Goal: Task Accomplishment & Management: Manage account settings

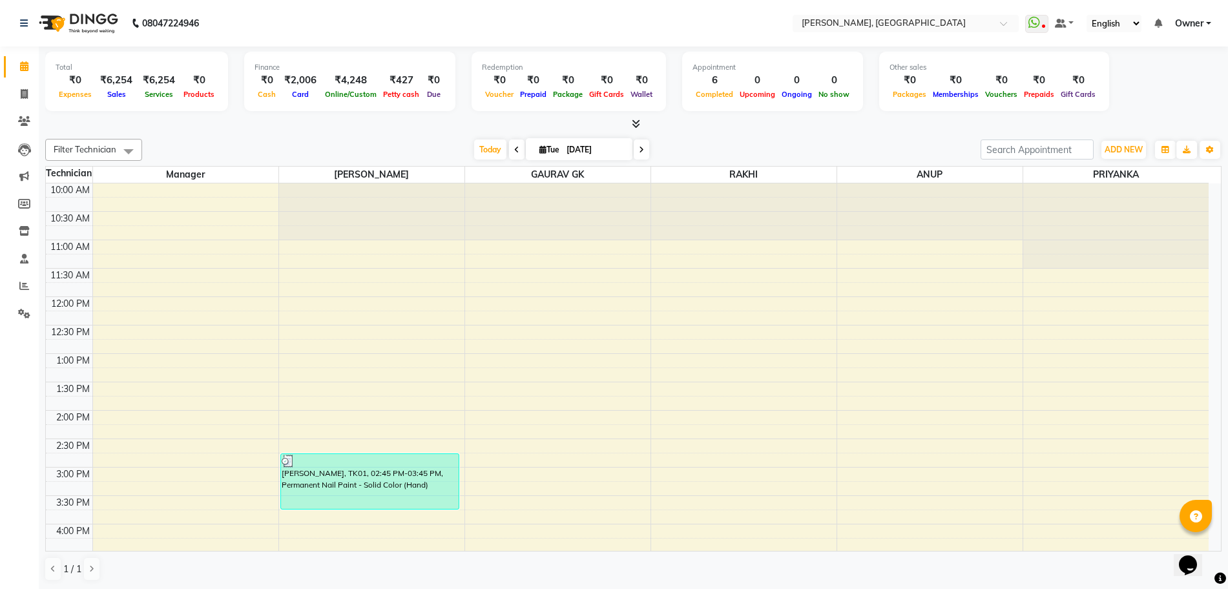
click at [39, 89] on div "Total ₹0 Expenses ₹6,254 Sales ₹6,254 Services ₹0 Products Finance ₹0 Cash ₹2,0…" at bounding box center [633, 318] width 1189 height 543
click at [28, 92] on span at bounding box center [24, 94] width 23 height 15
select select "service"
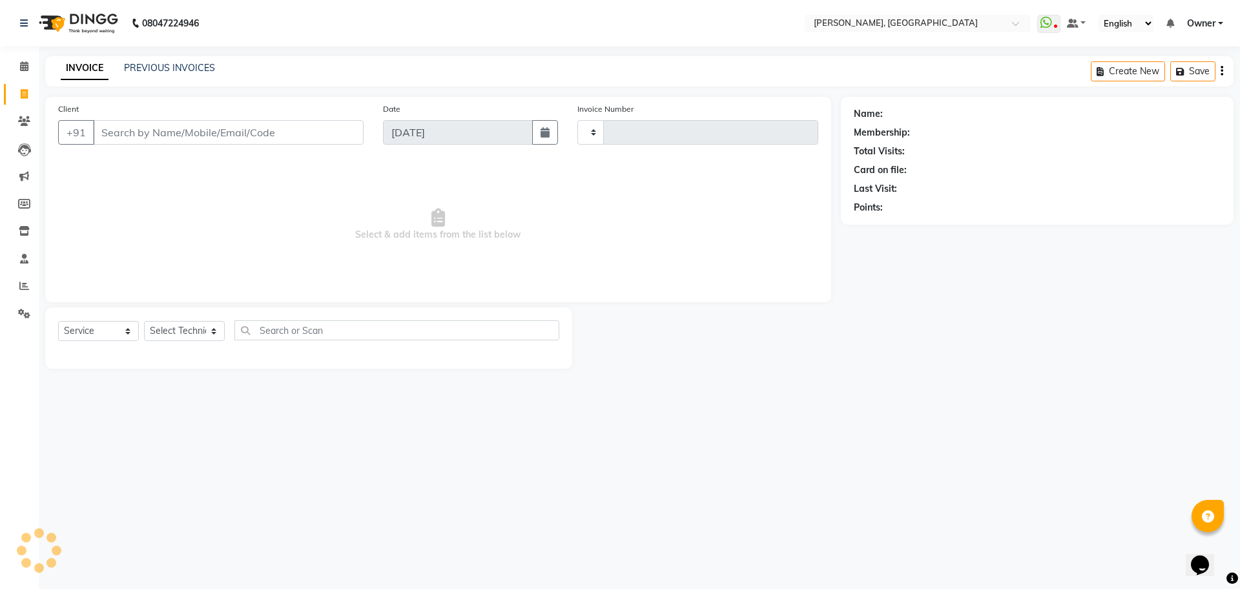
type input "1138"
select select "7674"
click at [191, 324] on select "Select Technician ANUP [PERSON_NAME] GK Manager Owner [PERSON_NAME] [PERSON_NAM…" at bounding box center [184, 331] width 81 height 20
select select "86078"
click at [144, 321] on select "Select Technician ANUP [PERSON_NAME] GK Manager Owner [PERSON_NAME] [PERSON_NAM…" at bounding box center [184, 331] width 81 height 20
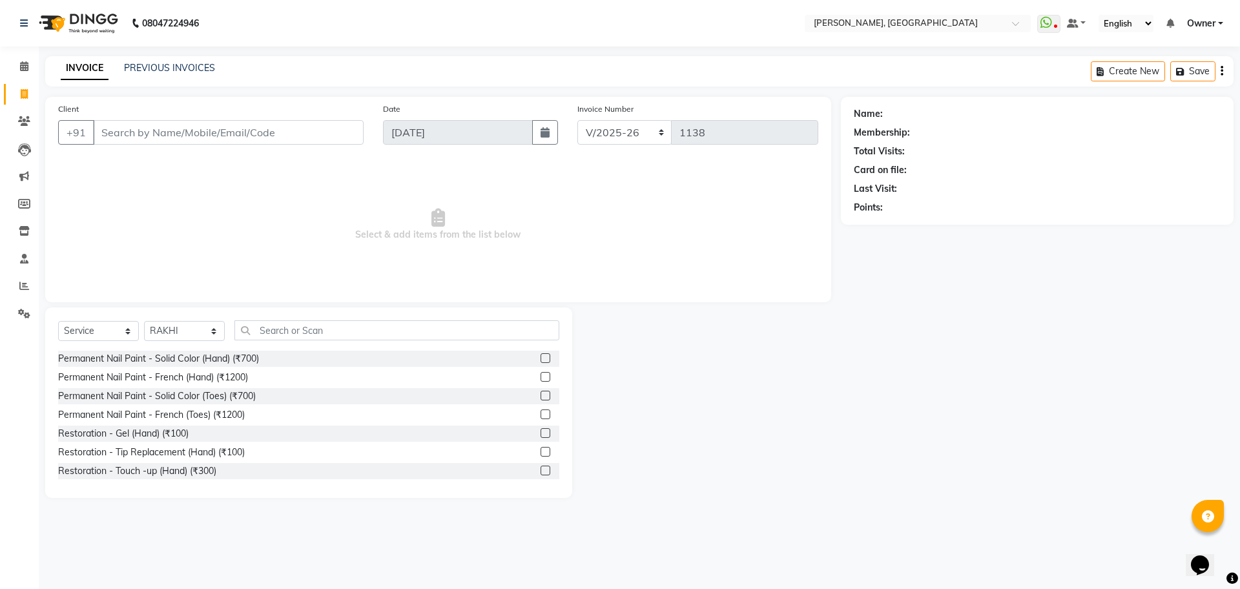
click at [541, 359] on label at bounding box center [546, 358] width 10 height 10
click at [541, 359] on input "checkbox" at bounding box center [545, 359] width 8 height 8
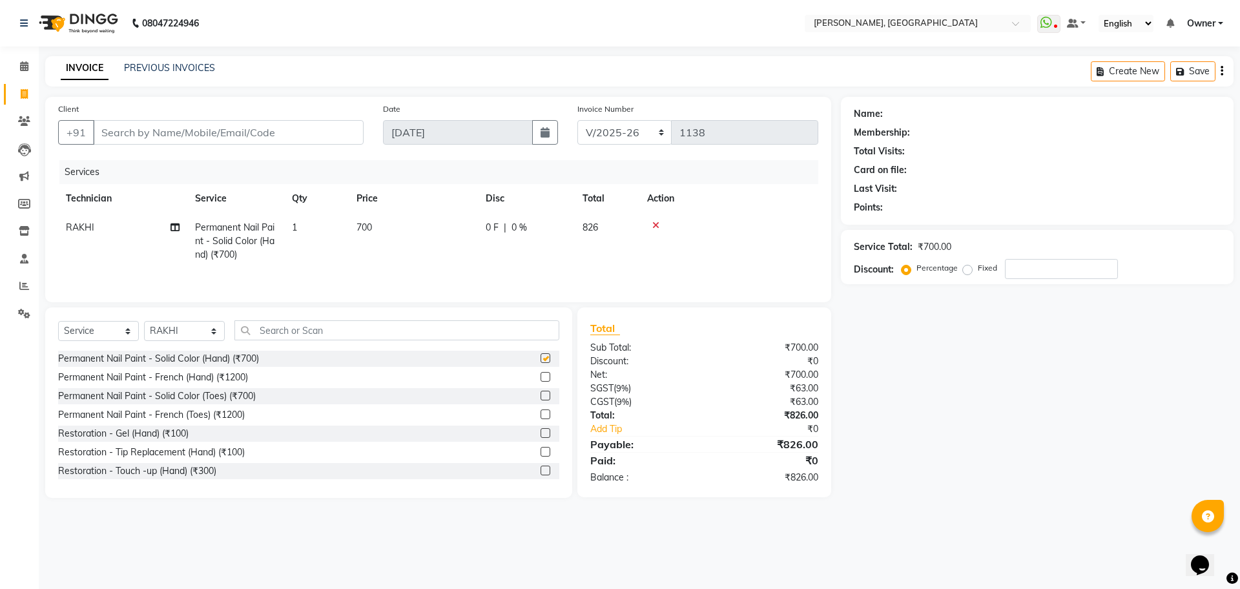
checkbox input "false"
click at [540, 331] on input "text" at bounding box center [397, 330] width 325 height 20
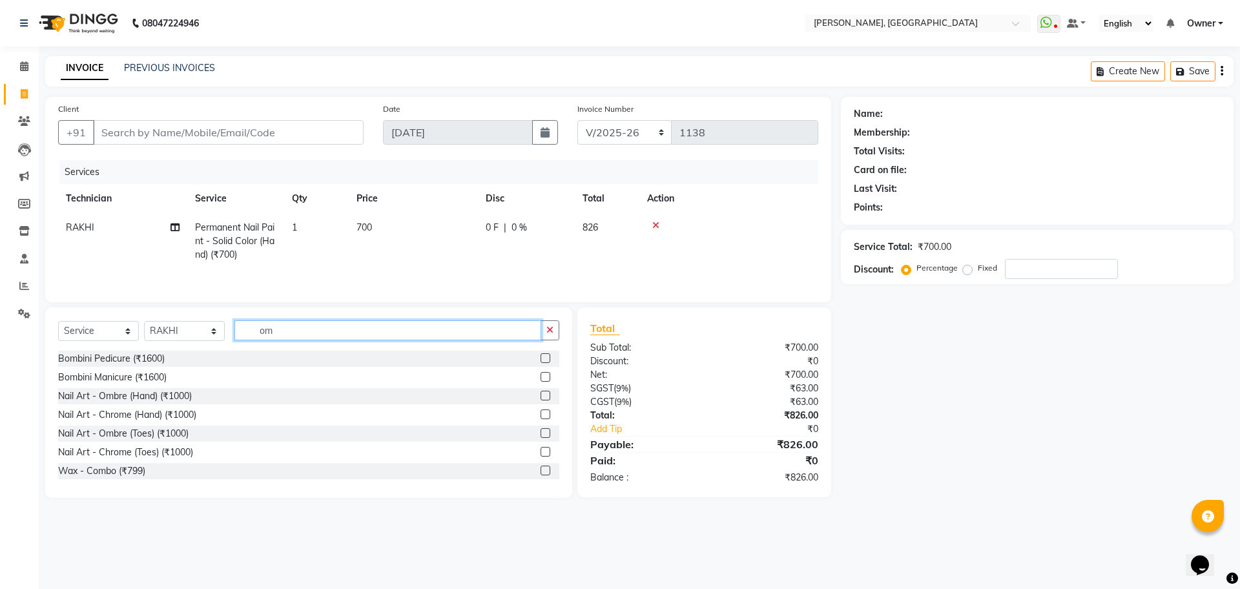
type input "om"
click at [541, 397] on label at bounding box center [546, 396] width 10 height 10
click at [541, 397] on input "checkbox" at bounding box center [545, 396] width 8 height 8
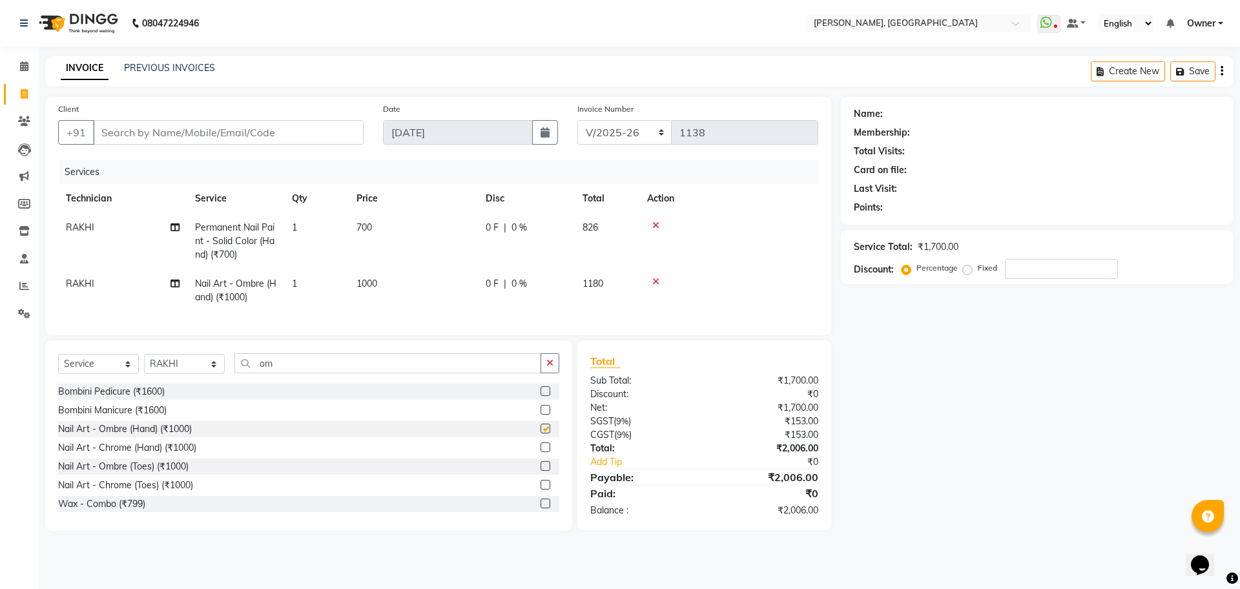
checkbox input "false"
click at [545, 373] on button "button" at bounding box center [550, 363] width 19 height 20
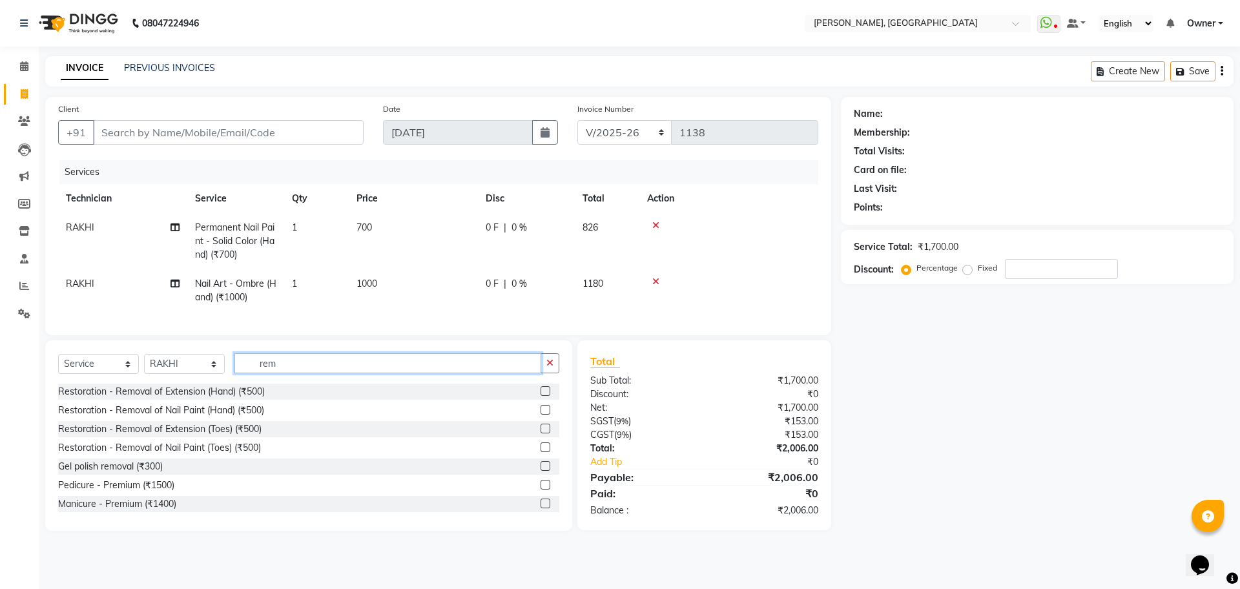
type input "rem"
click at [541, 471] on label at bounding box center [546, 466] width 10 height 10
click at [541, 471] on input "checkbox" at bounding box center [545, 467] width 8 height 8
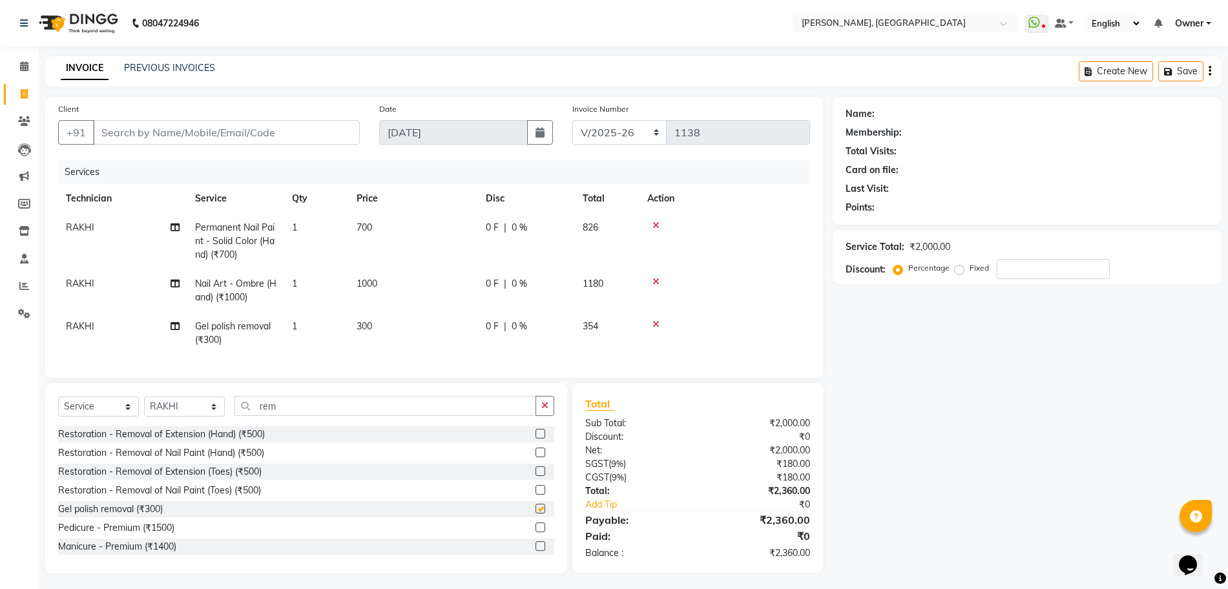
checkbox input "false"
click at [541, 410] on icon "button" at bounding box center [544, 405] width 7 height 9
click at [536, 413] on input "rem" at bounding box center [386, 406] width 302 height 20
click at [205, 417] on select "Select Technician ANUP [PERSON_NAME] GK Manager Owner [PERSON_NAME] [PERSON_NAM…" at bounding box center [184, 407] width 81 height 20
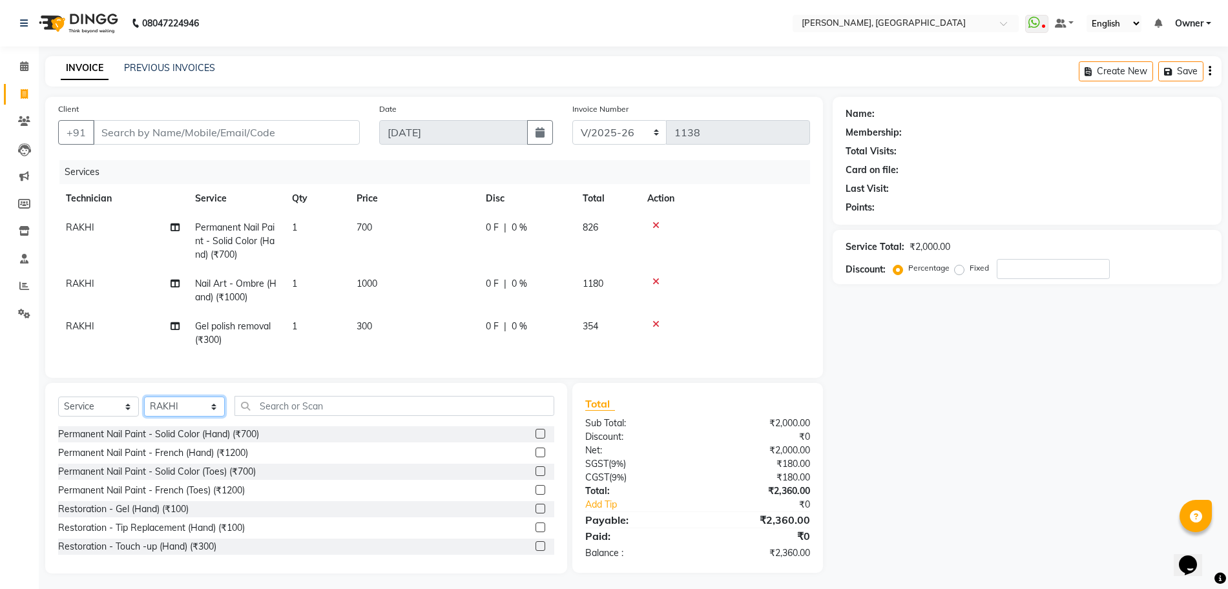
click at [211, 414] on select "Select Technician ANUP [PERSON_NAME] GK Manager Owner [PERSON_NAME] [PERSON_NAM…" at bounding box center [184, 407] width 81 height 20
select select "86057"
click at [144, 409] on select "Select Technician ANUP [PERSON_NAME] GK Manager Owner [PERSON_NAME] [PERSON_NAM…" at bounding box center [184, 407] width 81 height 20
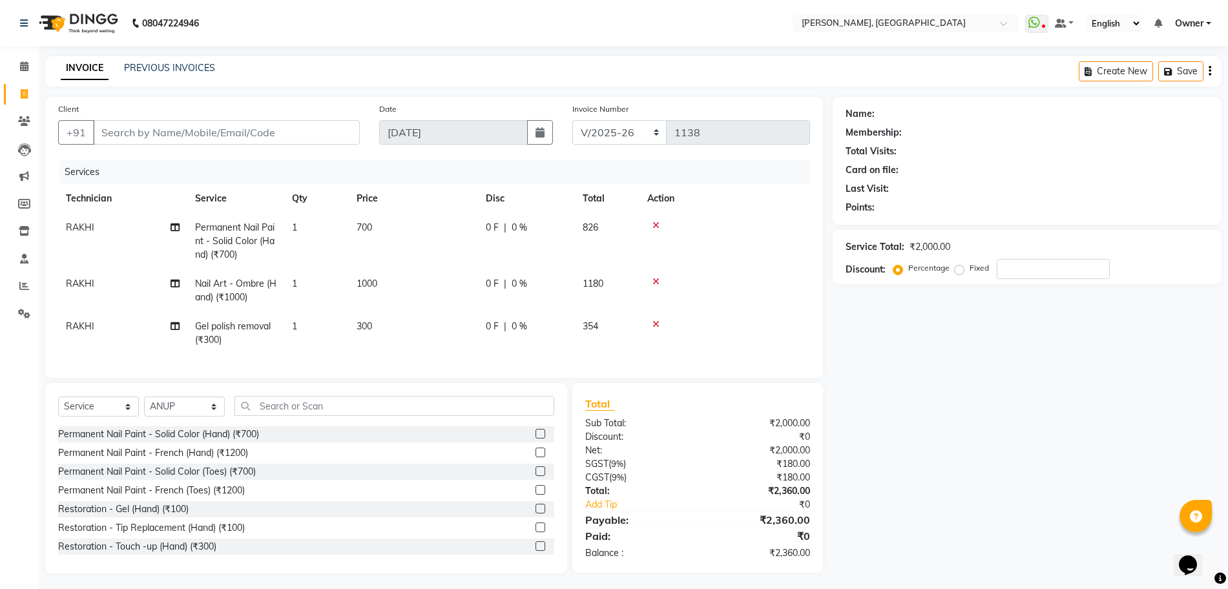
click at [180, 271] on td "RAKHI" at bounding box center [122, 290] width 129 height 43
select select "86078"
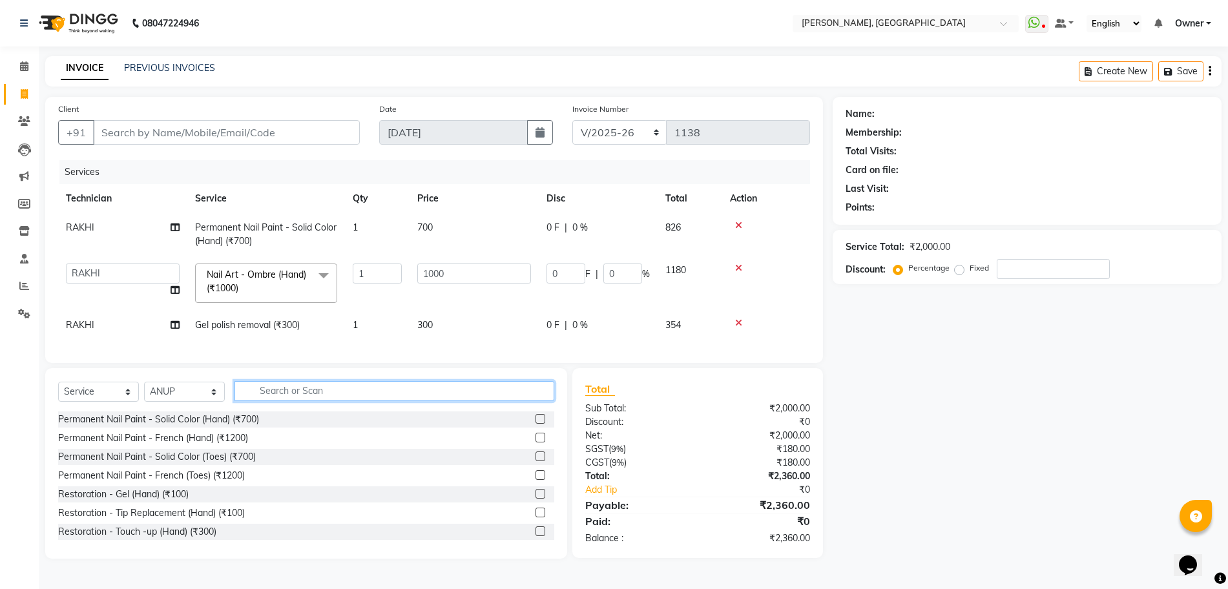
click at [291, 401] on input "text" at bounding box center [395, 391] width 320 height 20
type input "rem"
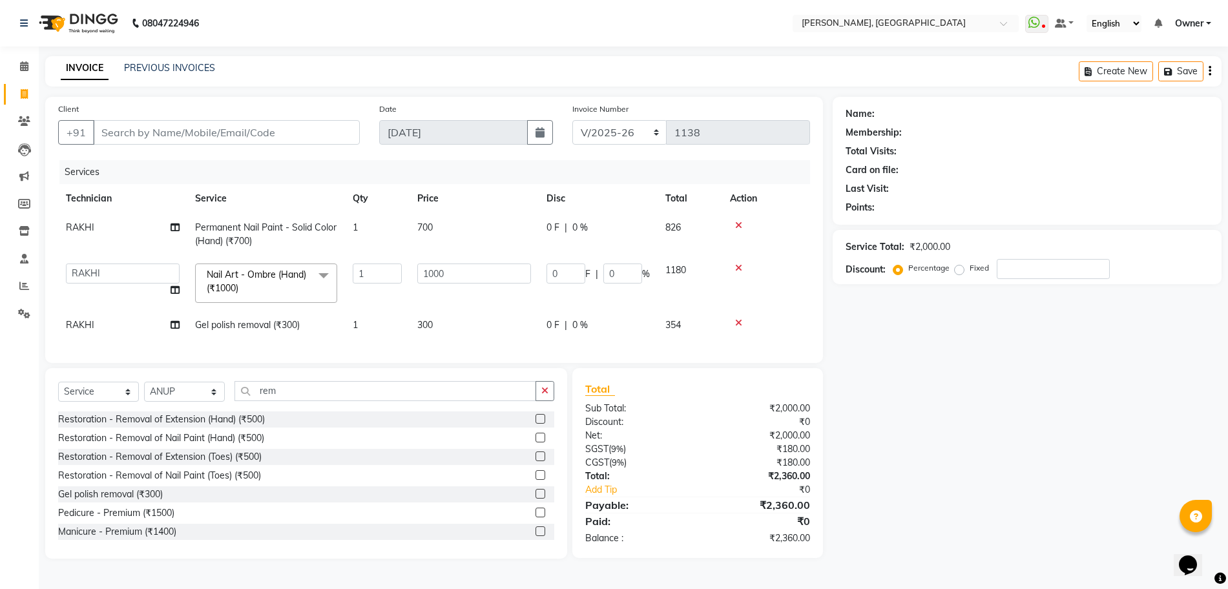
click at [536, 499] on label at bounding box center [541, 494] width 10 height 10
click at [536, 499] on input "checkbox" at bounding box center [540, 494] width 8 height 8
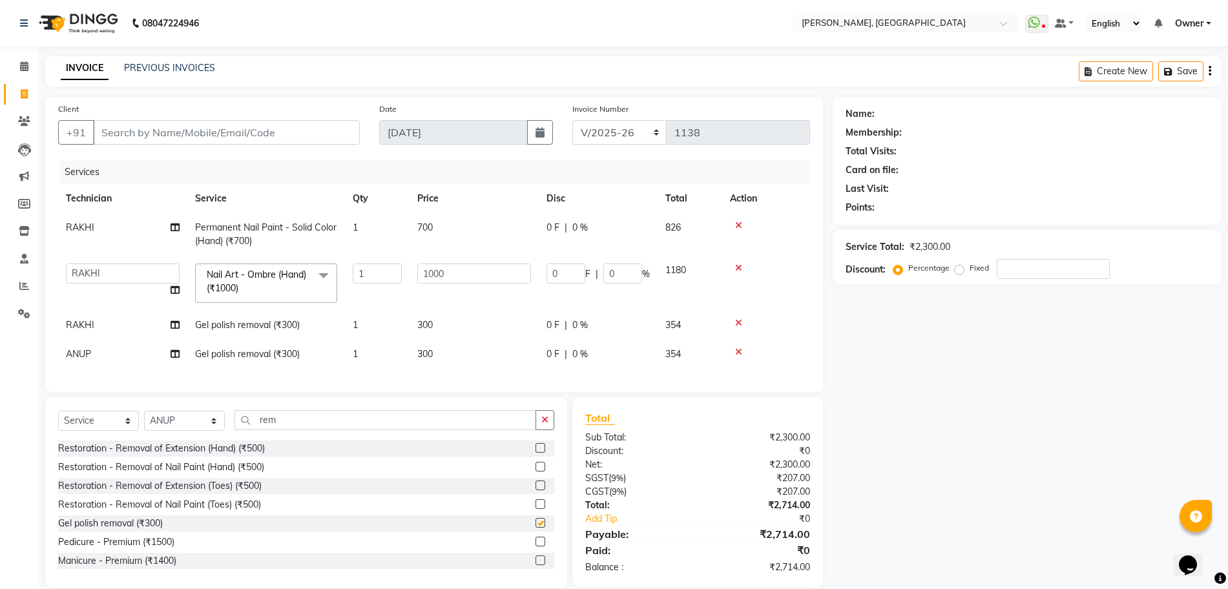
checkbox input "false"
click at [539, 430] on button "button" at bounding box center [545, 420] width 19 height 20
click at [536, 430] on input "text" at bounding box center [386, 420] width 302 height 20
click at [536, 453] on label at bounding box center [541, 448] width 10 height 10
click at [536, 453] on input "checkbox" at bounding box center [540, 448] width 8 height 8
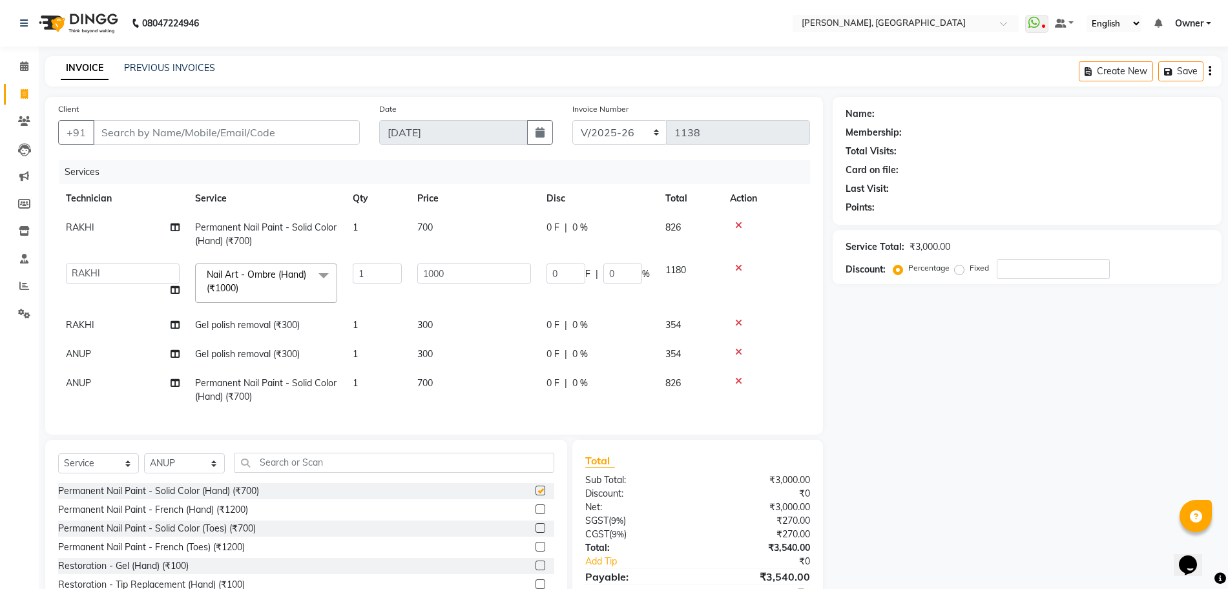
checkbox input "false"
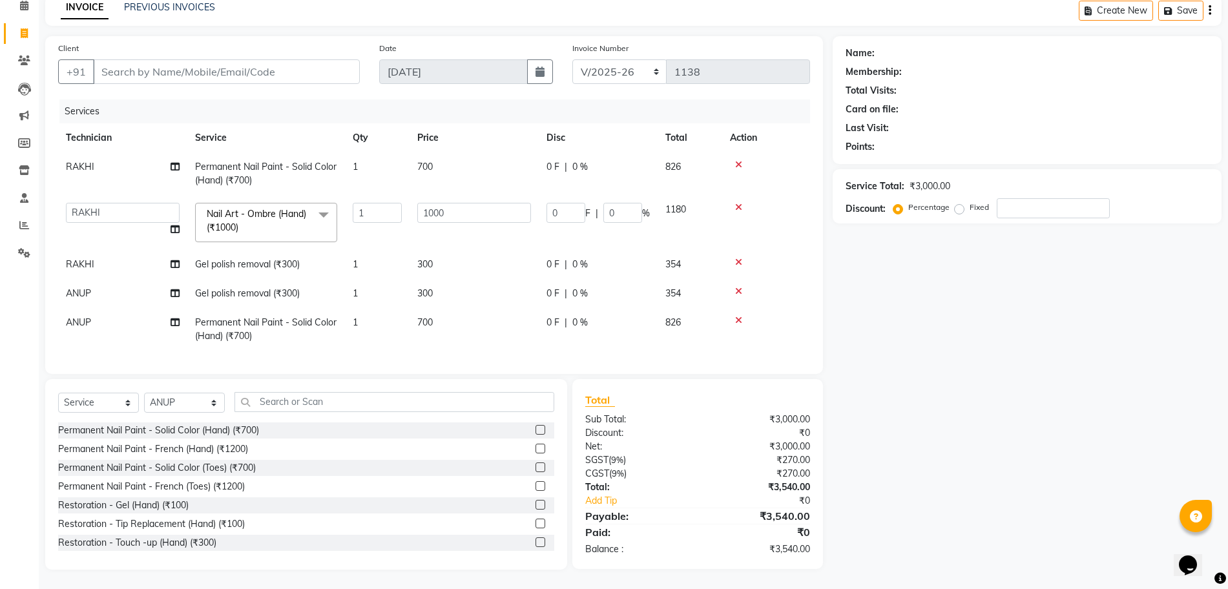
click at [727, 424] on div "₹3,000.00" at bounding box center [759, 420] width 122 height 14
click at [694, 426] on div "Discount:" at bounding box center [637, 433] width 122 height 14
click at [314, 70] on input "Client" at bounding box center [226, 71] width 267 height 25
type input "9"
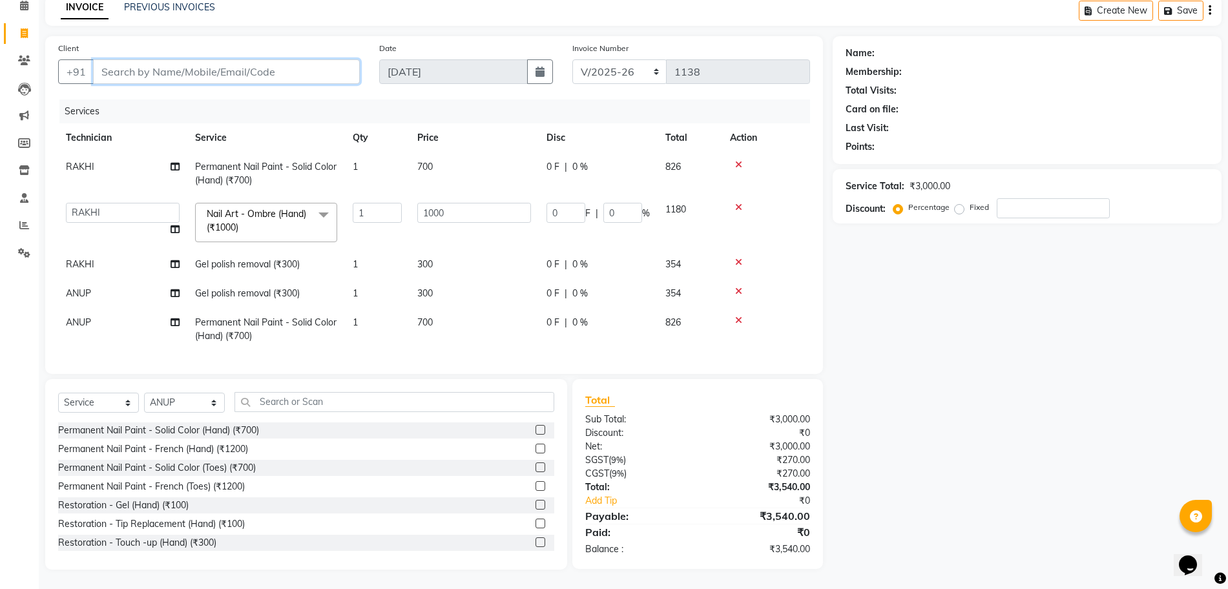
type input "0"
type input "9550141725"
click at [333, 65] on span "Add Client" at bounding box center [326, 71] width 51 height 13
select select "21"
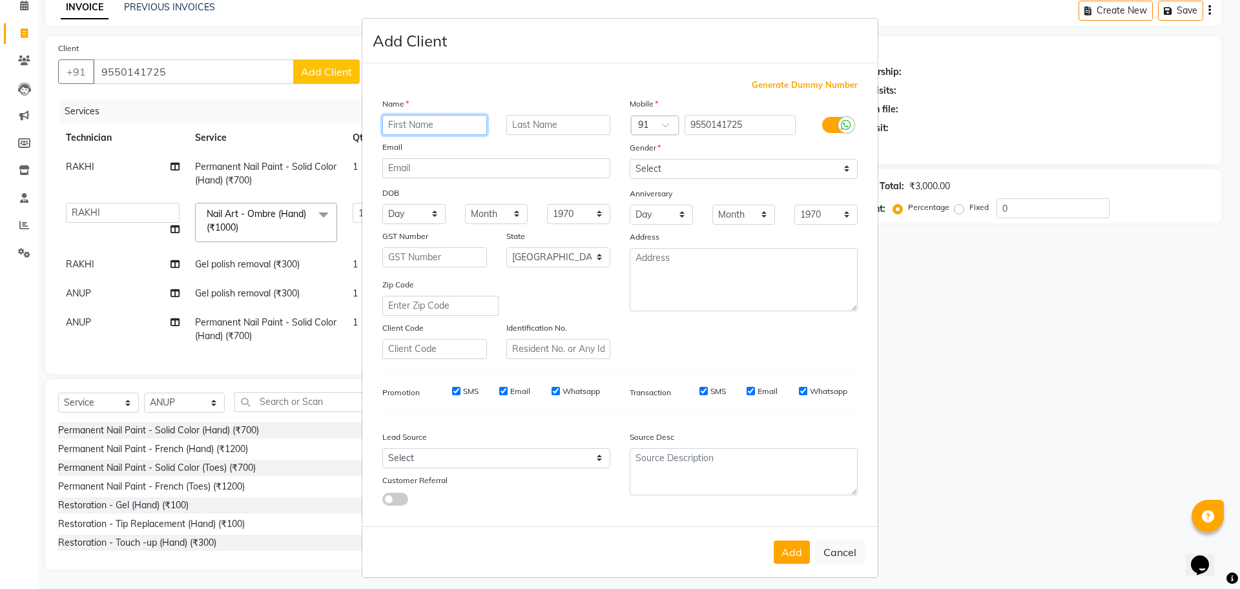
click at [437, 115] on input "text" at bounding box center [434, 125] width 105 height 20
type input "sri"
click at [662, 171] on select "Select [DEMOGRAPHIC_DATA] [DEMOGRAPHIC_DATA] Other Prefer Not To Say" at bounding box center [744, 169] width 228 height 20
select select "[DEMOGRAPHIC_DATA]"
click at [630, 159] on select "Select [DEMOGRAPHIC_DATA] [DEMOGRAPHIC_DATA] Other Prefer Not To Say" at bounding box center [744, 169] width 228 height 20
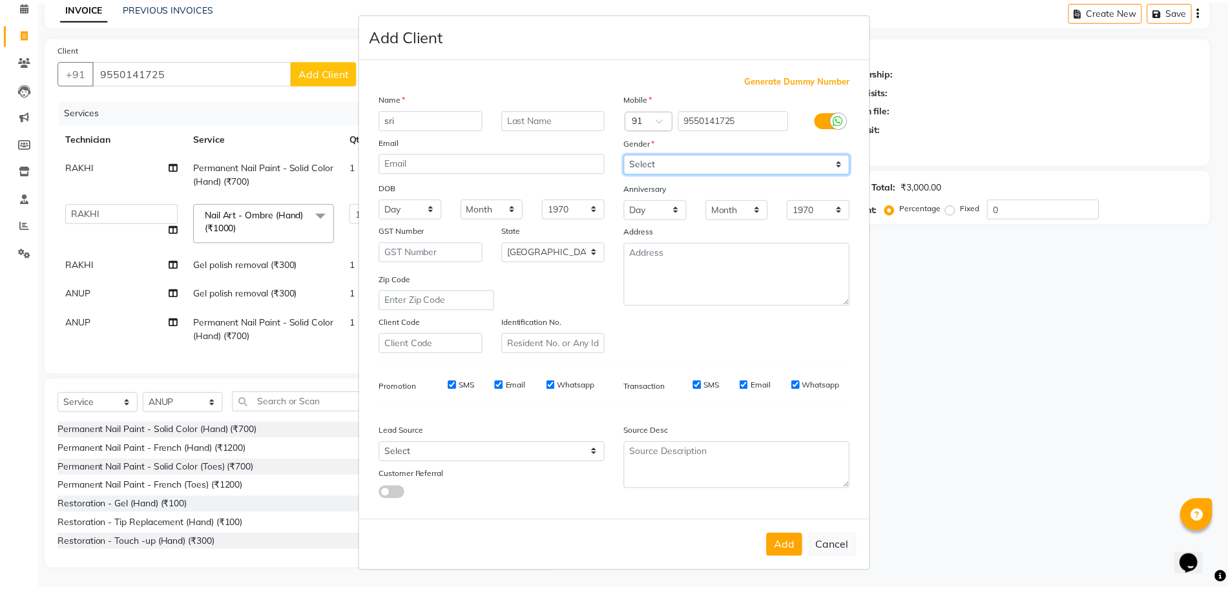
scroll to position [7, 0]
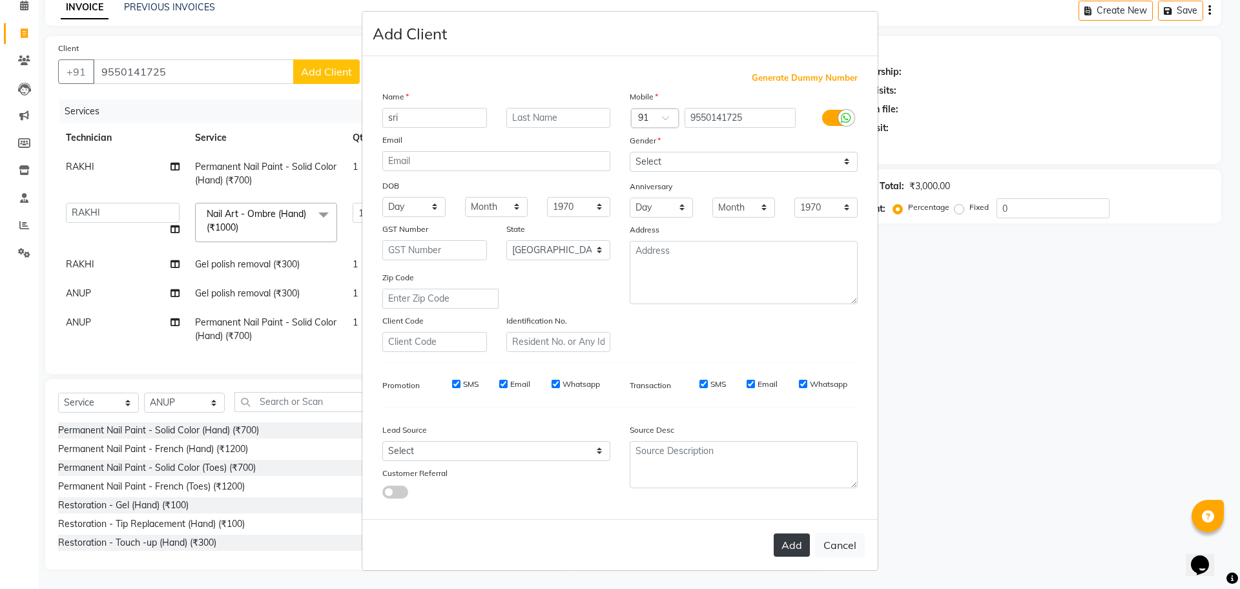
click at [774, 545] on button "Add" at bounding box center [792, 545] width 36 height 23
click at [773, 545] on div "Add Cancel" at bounding box center [620, 544] width 516 height 51
select select
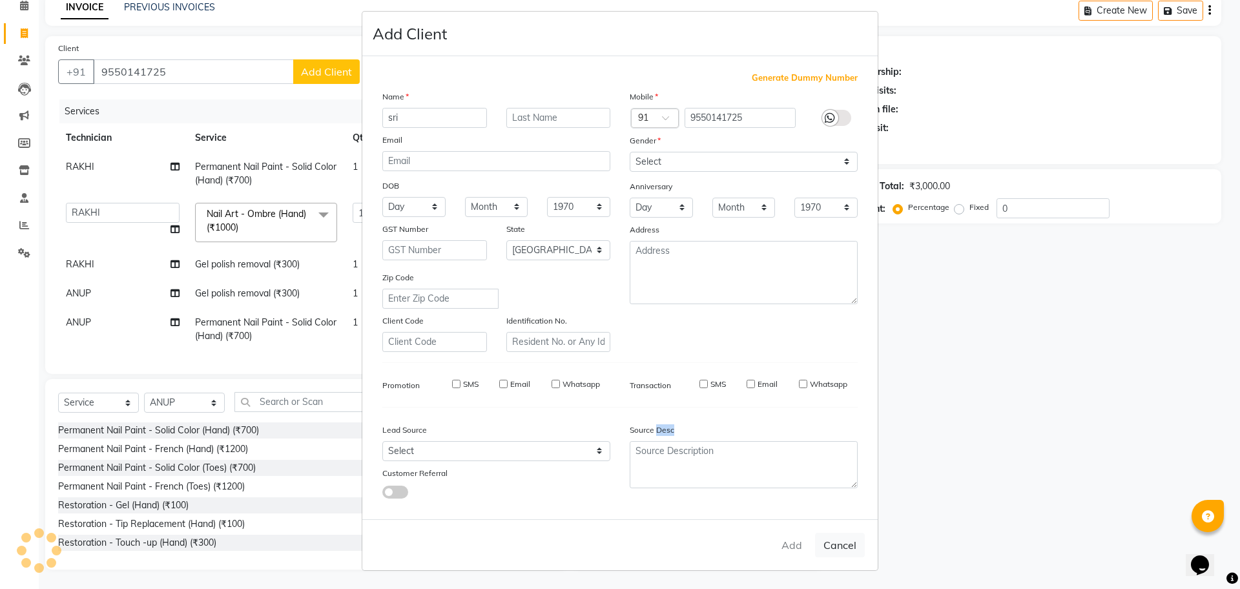
select select "null"
select select
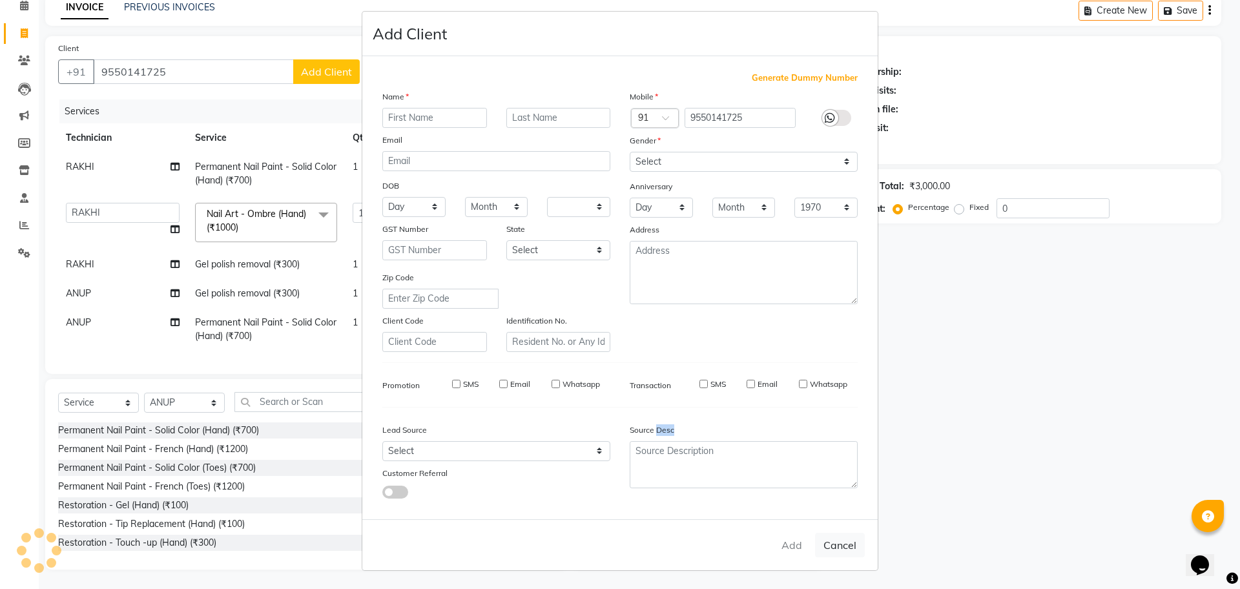
checkbox input "false"
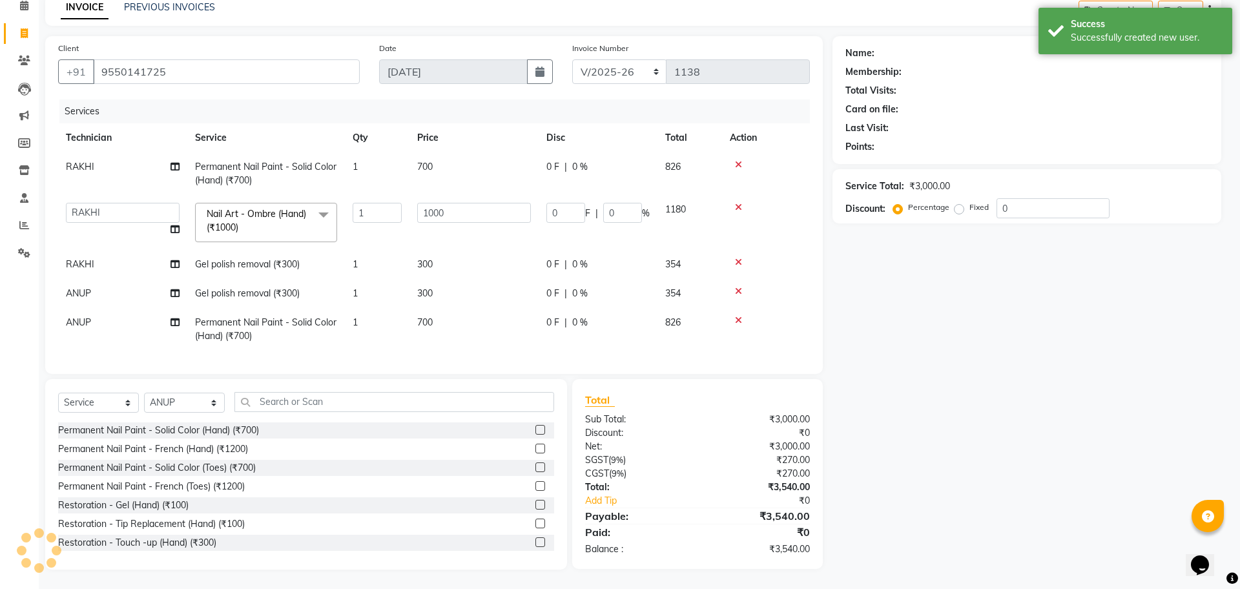
select select "1: Object"
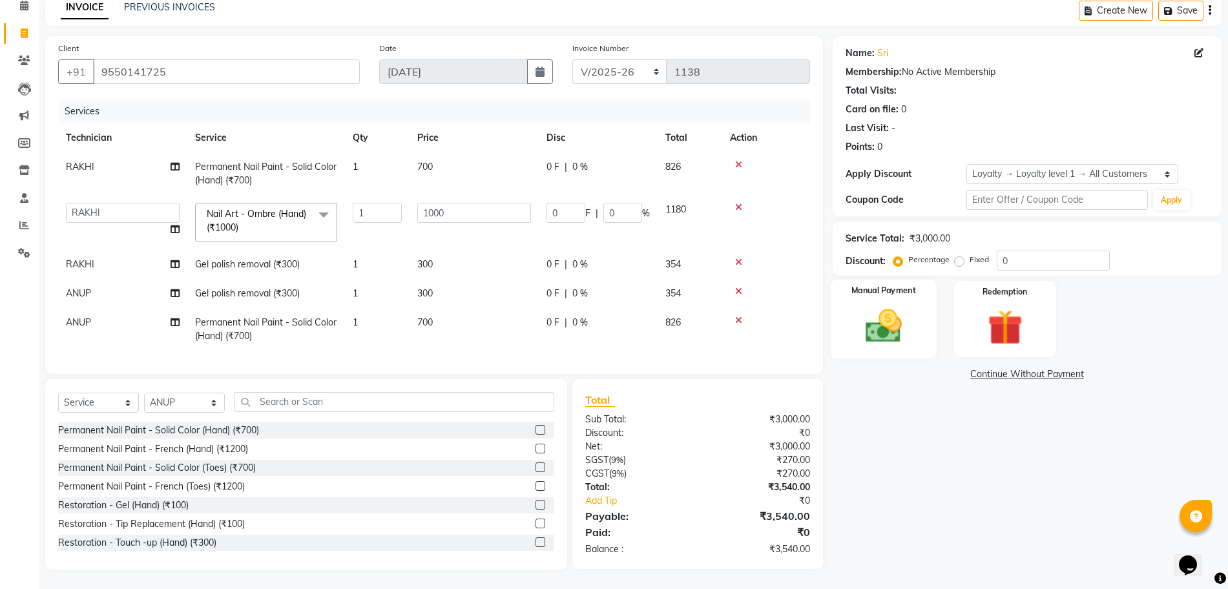
click at [914, 304] on div "Manual Payment" at bounding box center [884, 319] width 106 height 79
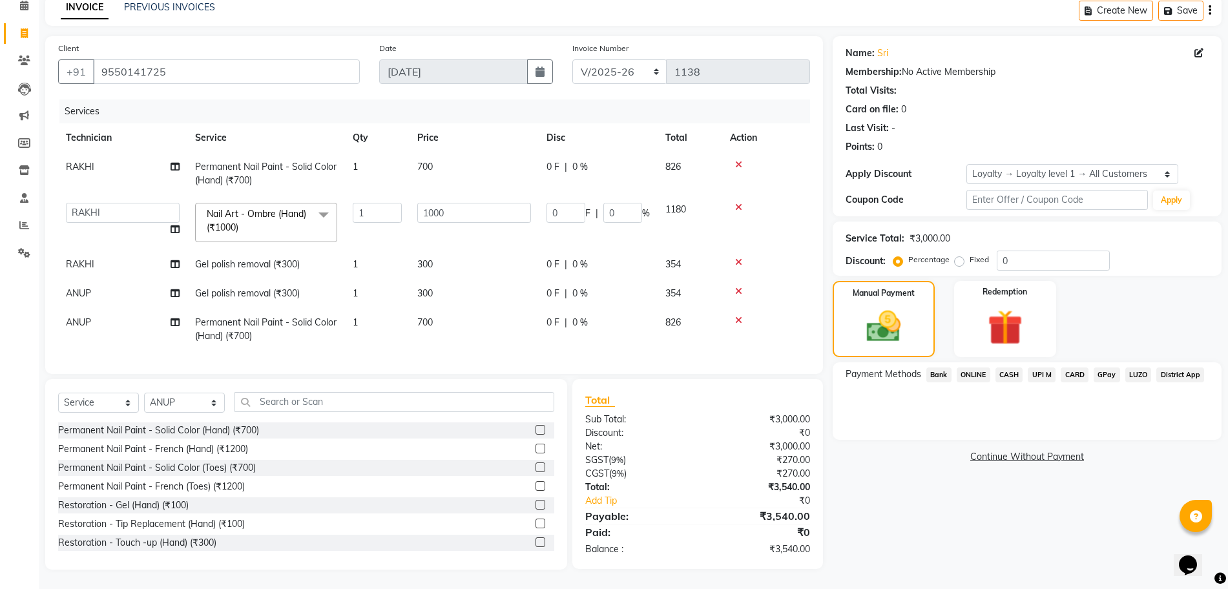
click at [1111, 368] on span "GPay" at bounding box center [1107, 375] width 26 height 15
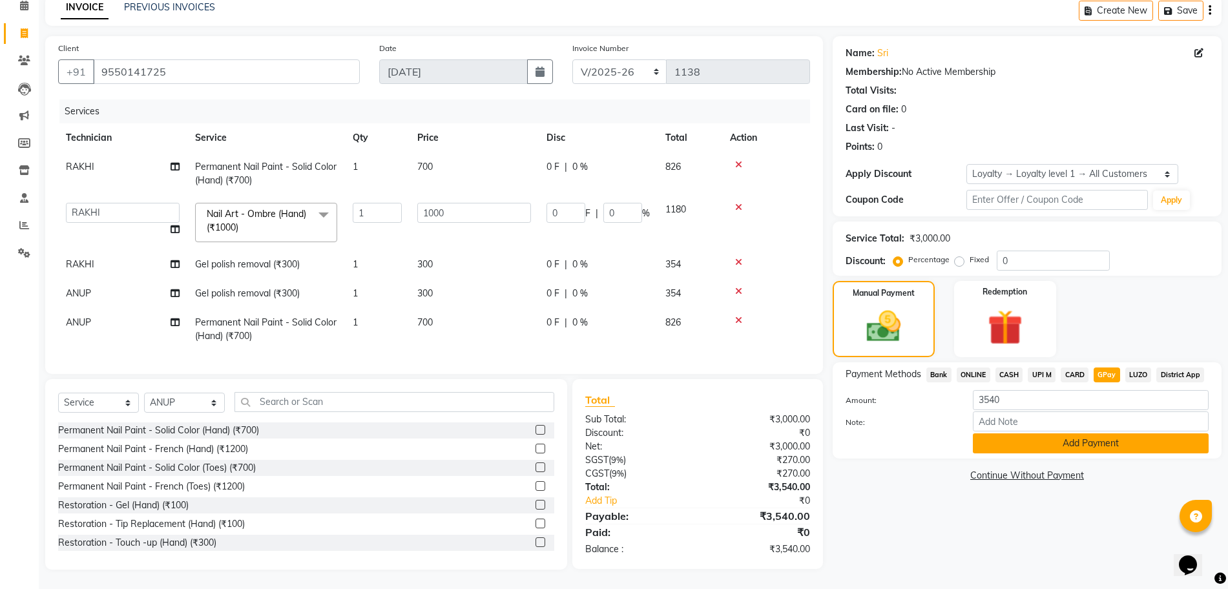
click at [1112, 433] on button "Add Payment" at bounding box center [1091, 443] width 236 height 20
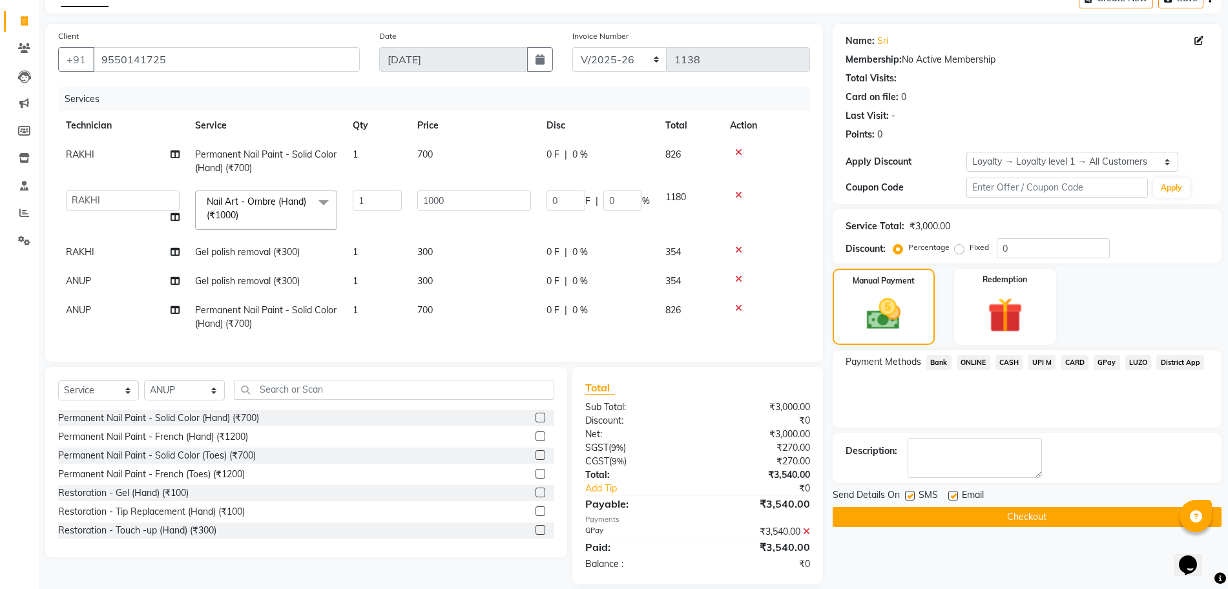
click at [1075, 517] on button "Checkout" at bounding box center [1027, 517] width 389 height 20
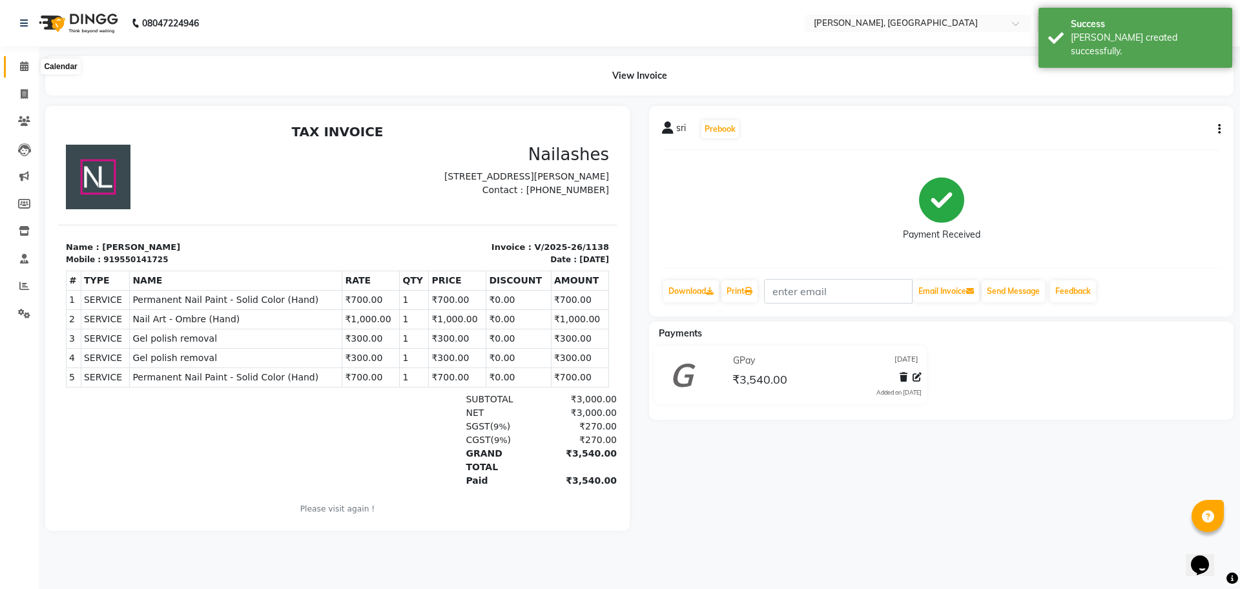
click at [23, 68] on icon at bounding box center [24, 66] width 8 height 10
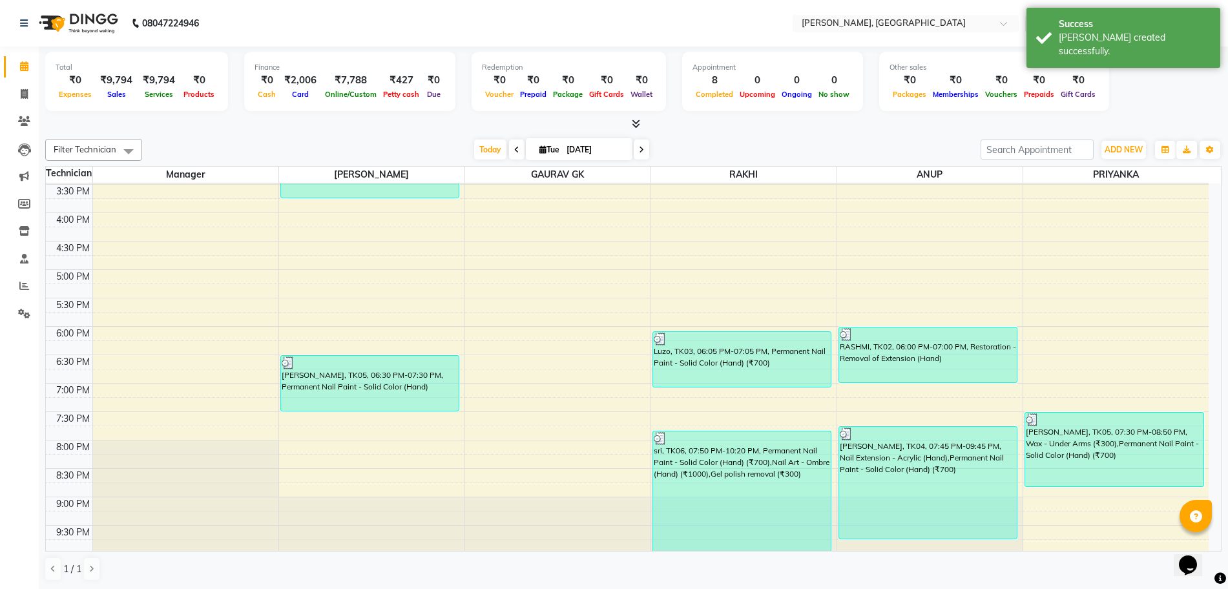
scroll to position [314, 0]
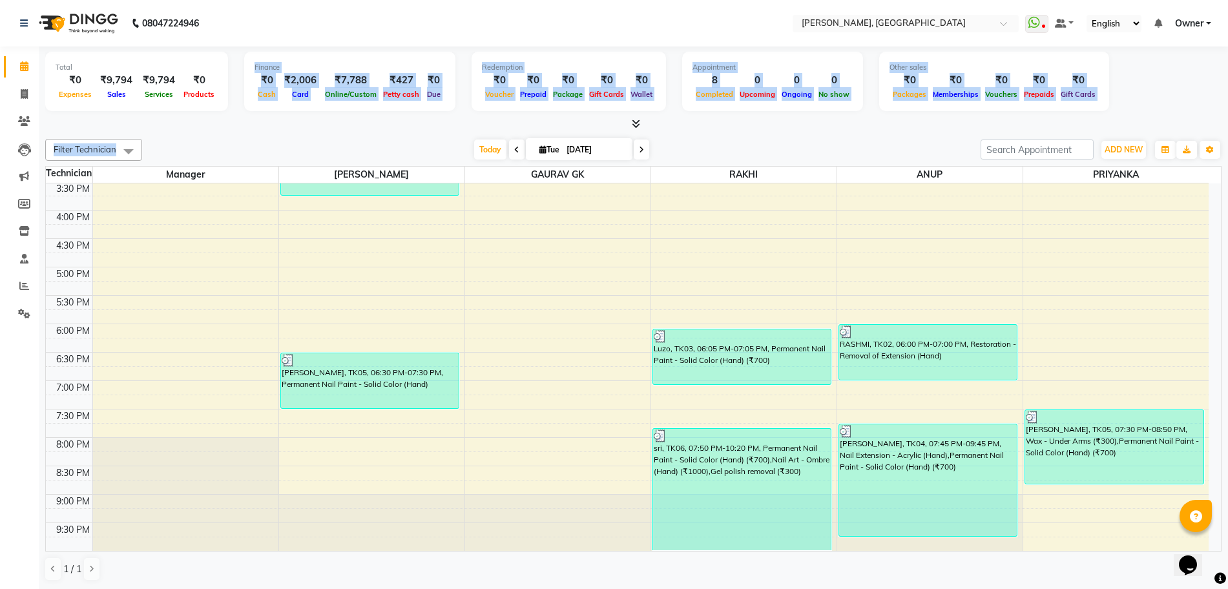
drag, startPoint x: 377, startPoint y: 123, endPoint x: 0, endPoint y: 76, distance: 379.6
click at [0, 76] on app-home "08047224946 Select Location × Nailashes, [GEOGRAPHIC_DATA] WhatsApp Status ✕ St…" at bounding box center [614, 295] width 1228 height 590
click at [25, 288] on icon at bounding box center [24, 286] width 10 height 10
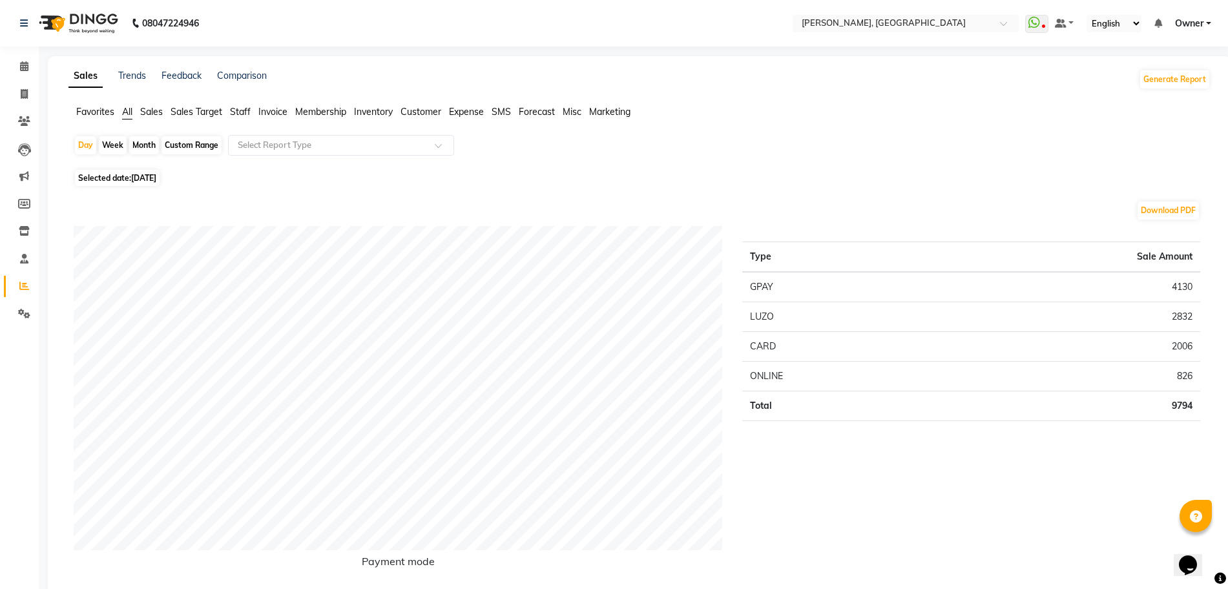
click at [248, 114] on span "Staff" at bounding box center [240, 112] width 21 height 12
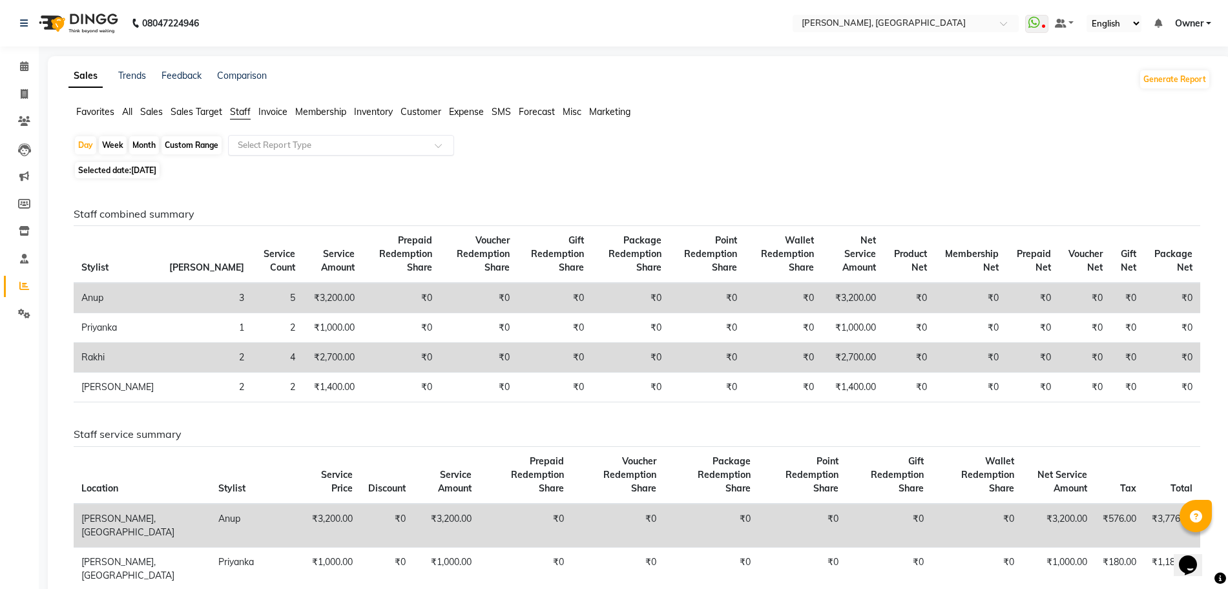
click at [248, 149] on input "text" at bounding box center [328, 145] width 186 height 13
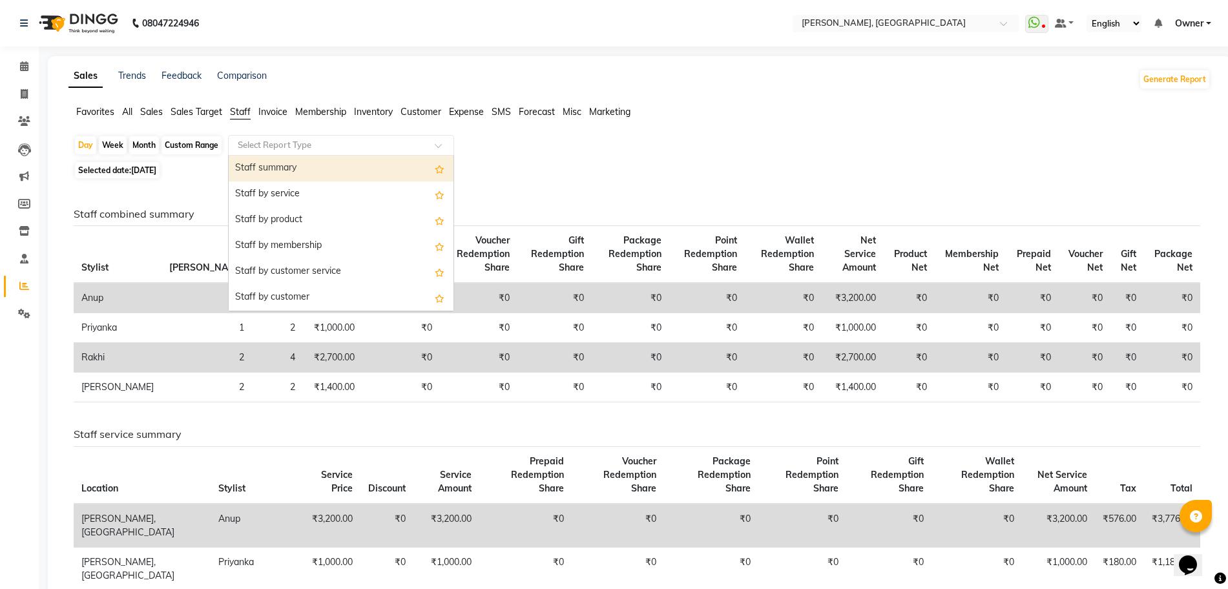
click at [254, 166] on div "Staff summary" at bounding box center [341, 169] width 225 height 26
select select "full_report"
select select "csv"
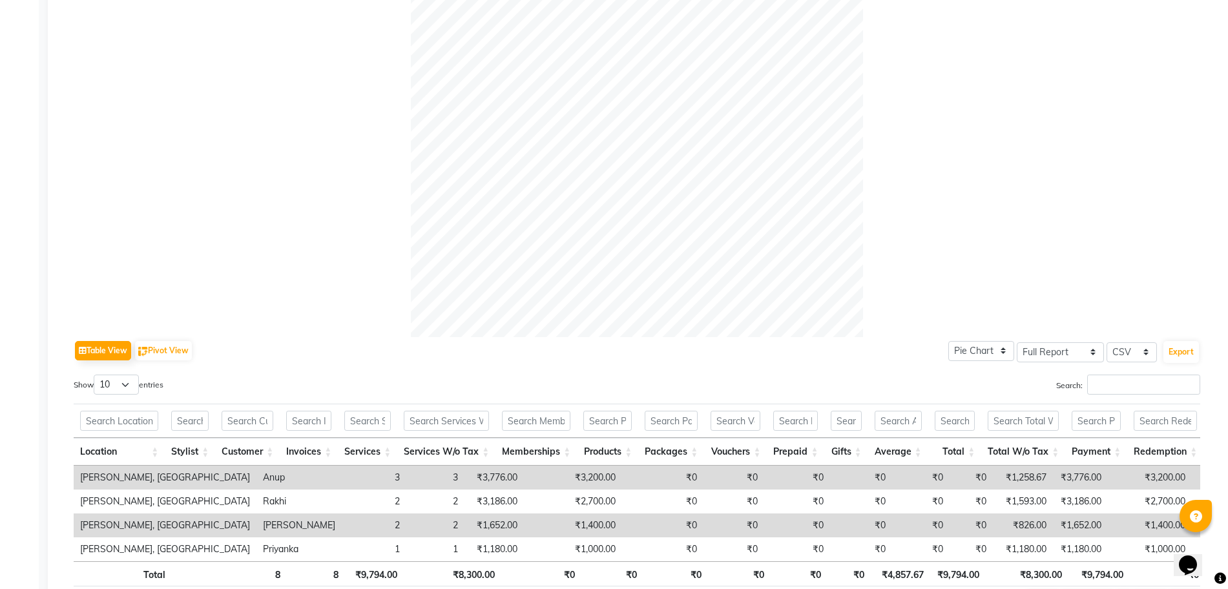
scroll to position [417, 0]
